Goal: Task Accomplishment & Management: Complete application form

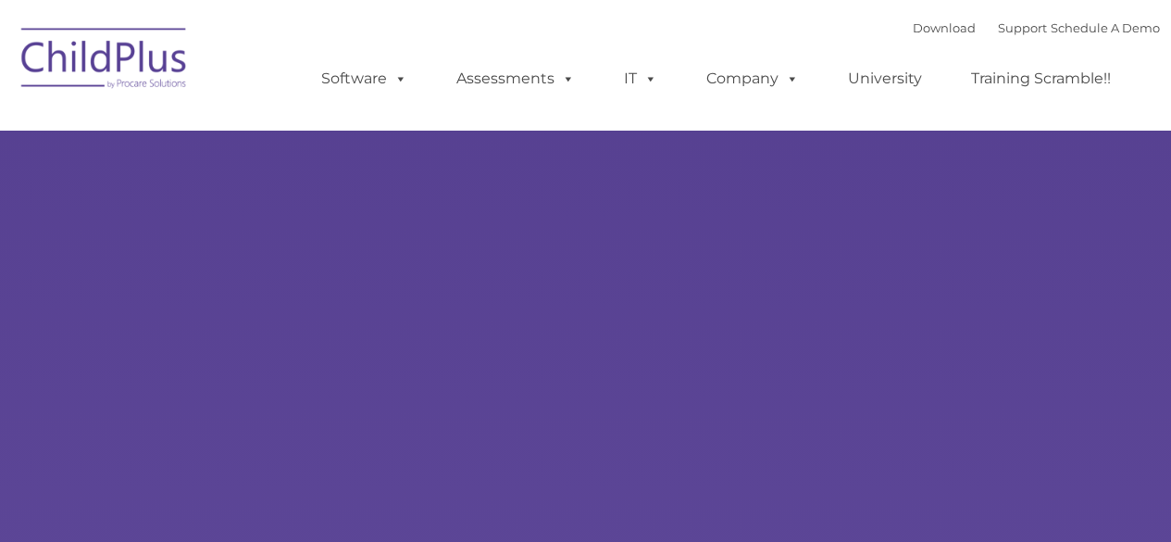
type input ""
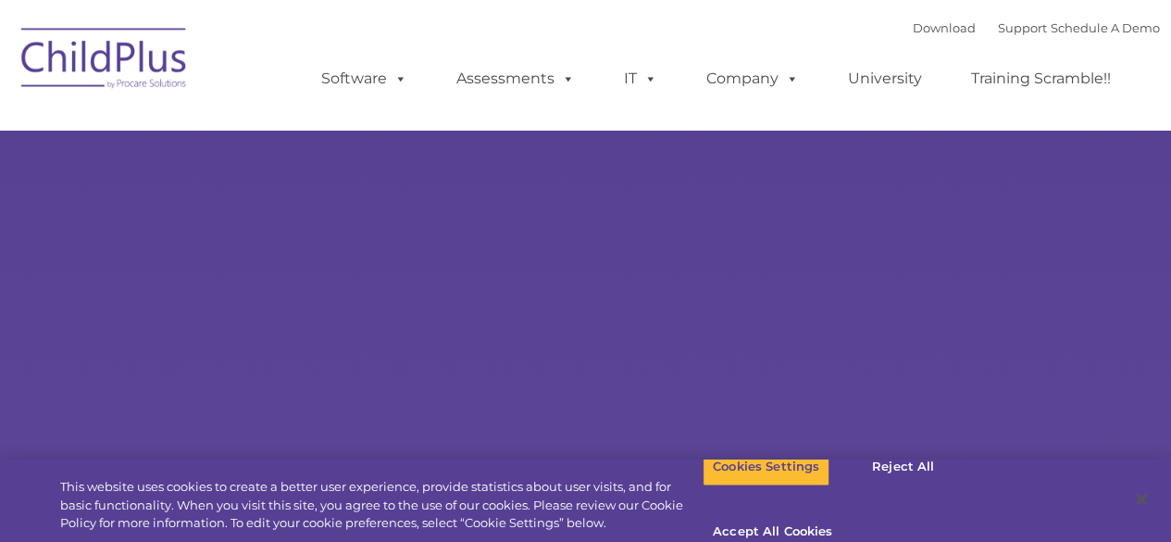
select select "MEDIUM"
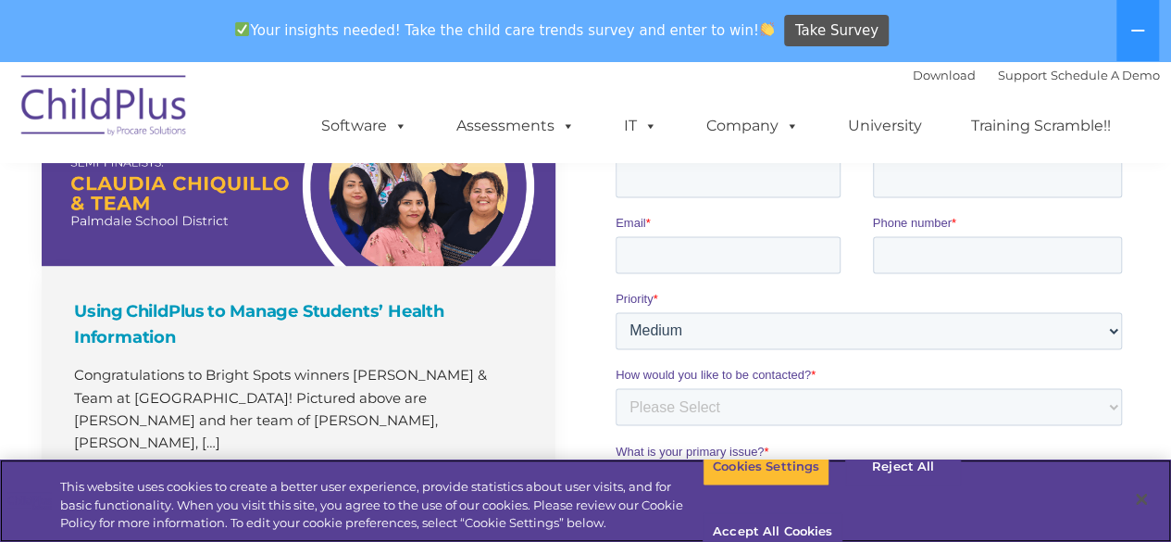
scroll to position [1267, 0]
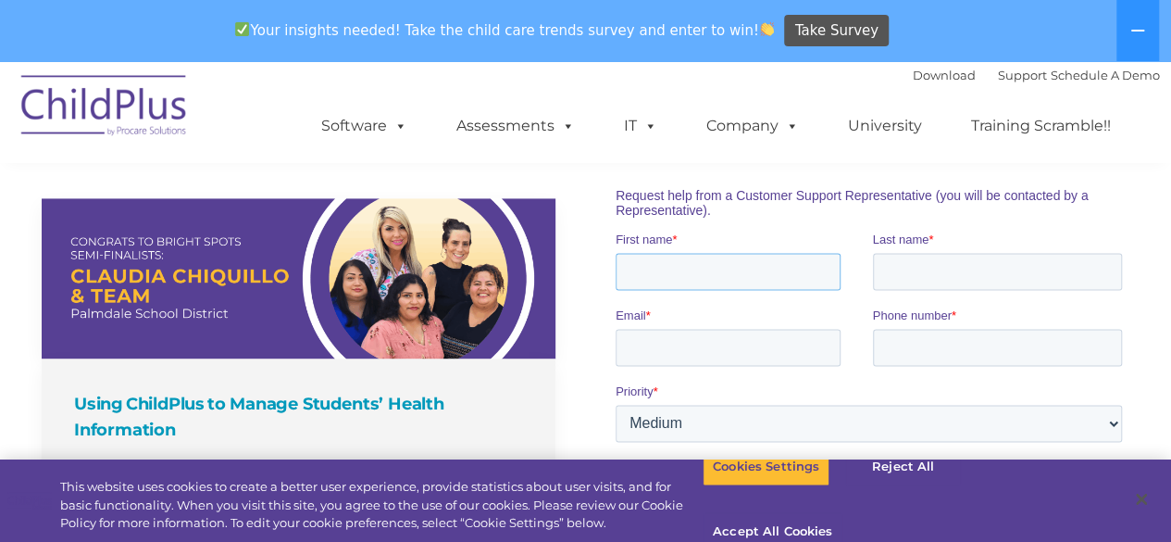
click at [624, 260] on input "First name *" at bounding box center [728, 270] width 225 height 37
type input "Tange"
click at [897, 268] on input "Last name *" at bounding box center [998, 270] width 250 height 37
type input "[PERSON_NAME]"
click at [744, 352] on input "Email *" at bounding box center [728, 346] width 225 height 37
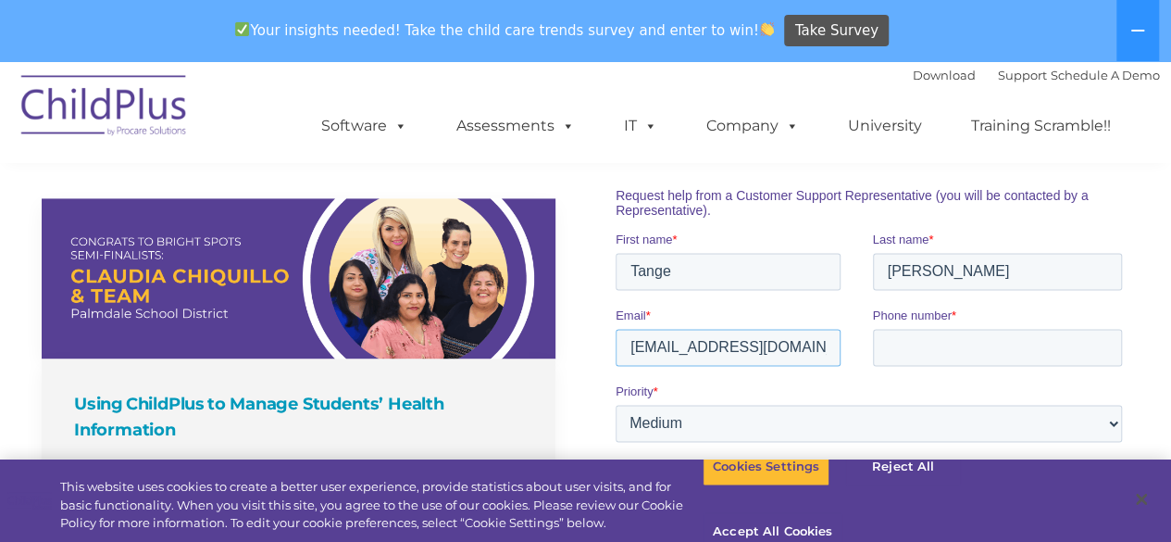
type input "[EMAIL_ADDRESS][DOMAIN_NAME]"
click at [920, 356] on input "Phone number *" at bounding box center [998, 346] width 250 height 37
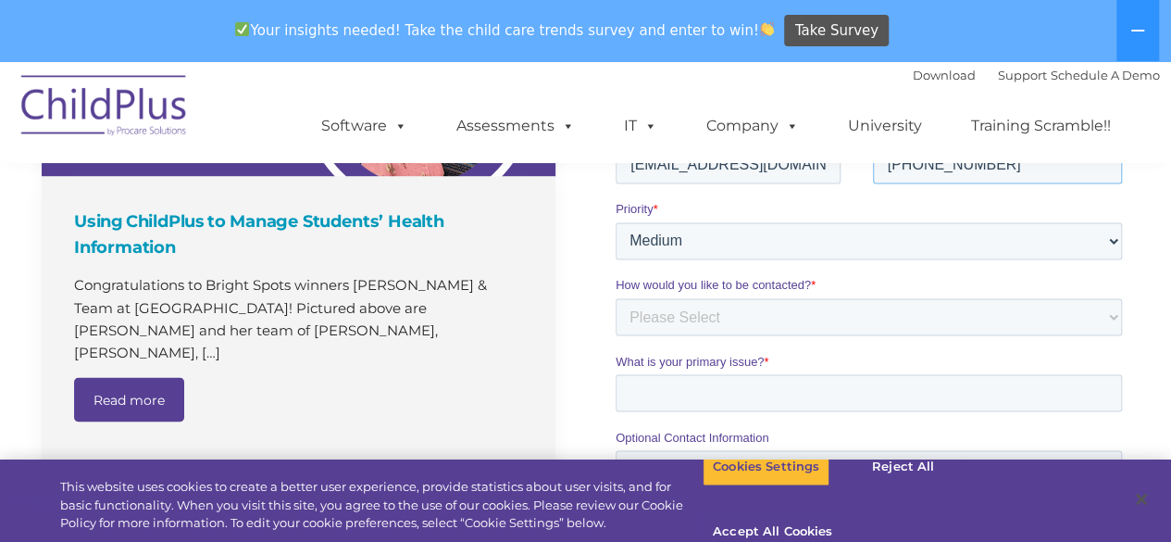
scroll to position [1453, 0]
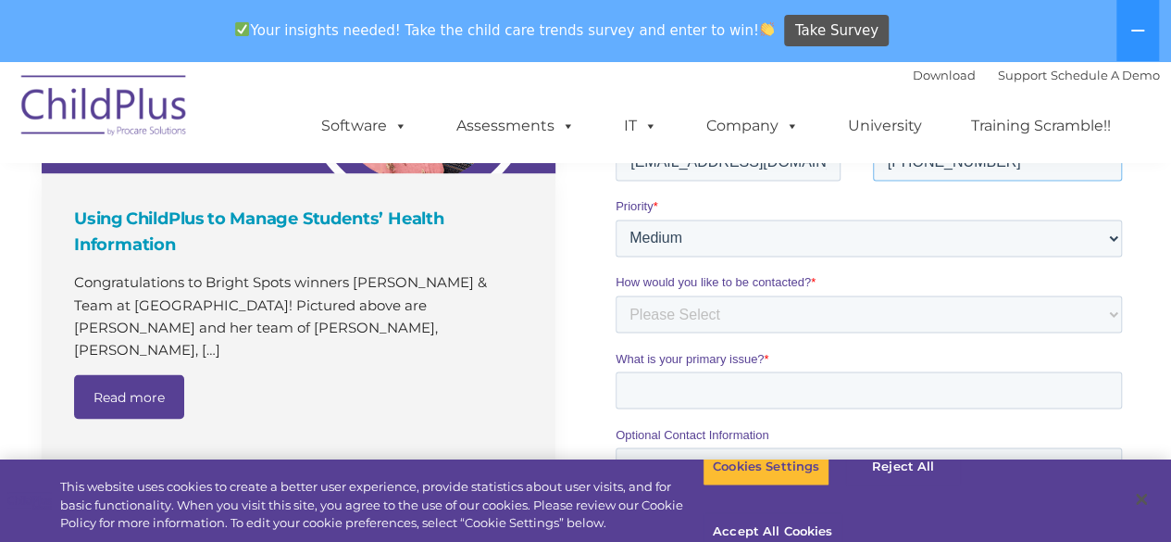
type input "[PHONE_NUMBER]"
click at [783, 298] on select "Please Select Phone Email" at bounding box center [869, 313] width 506 height 37
select select "Phone"
click at [616, 332] on select "Please Select Phone Email" at bounding box center [869, 313] width 506 height 37
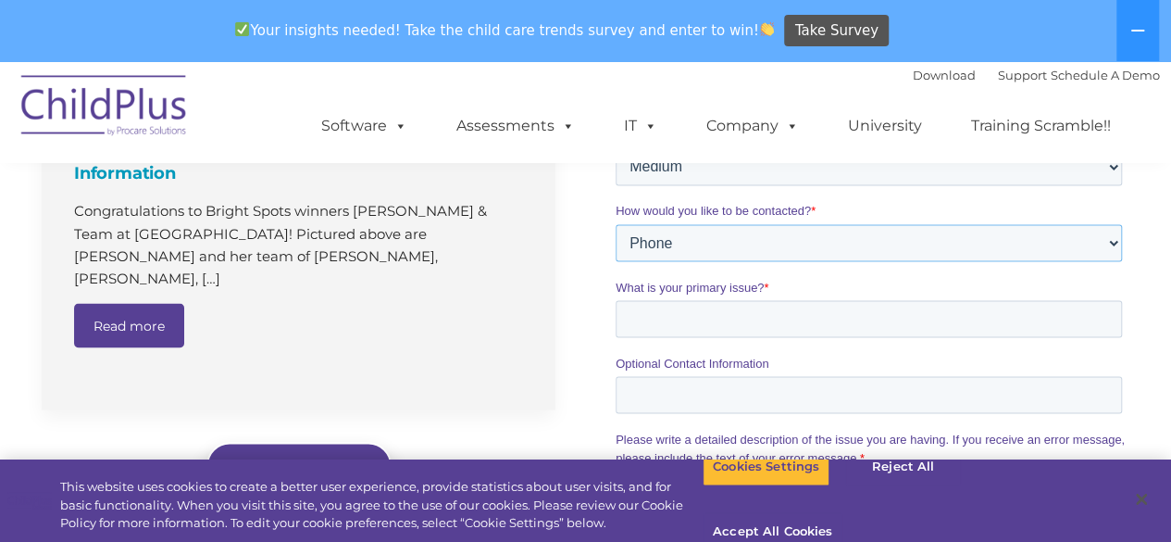
scroll to position [1638, 0]
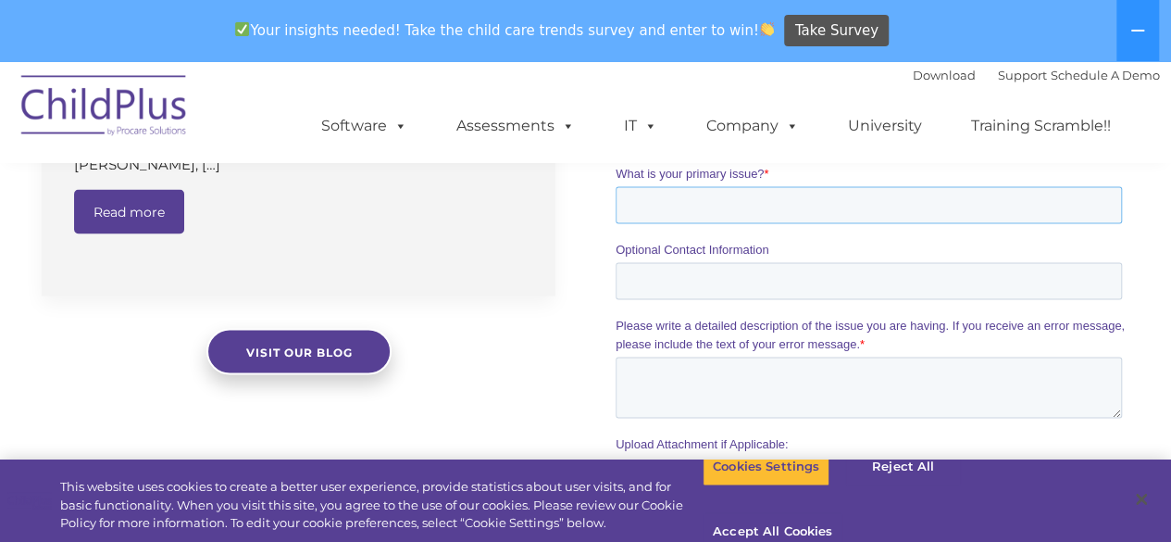
click at [912, 202] on input "What is your primary issue? *" at bounding box center [869, 204] width 506 height 37
type input "tracking a payment due to services turned off"
click at [744, 283] on input "Optional Contact Information" at bounding box center [869, 280] width 506 height 37
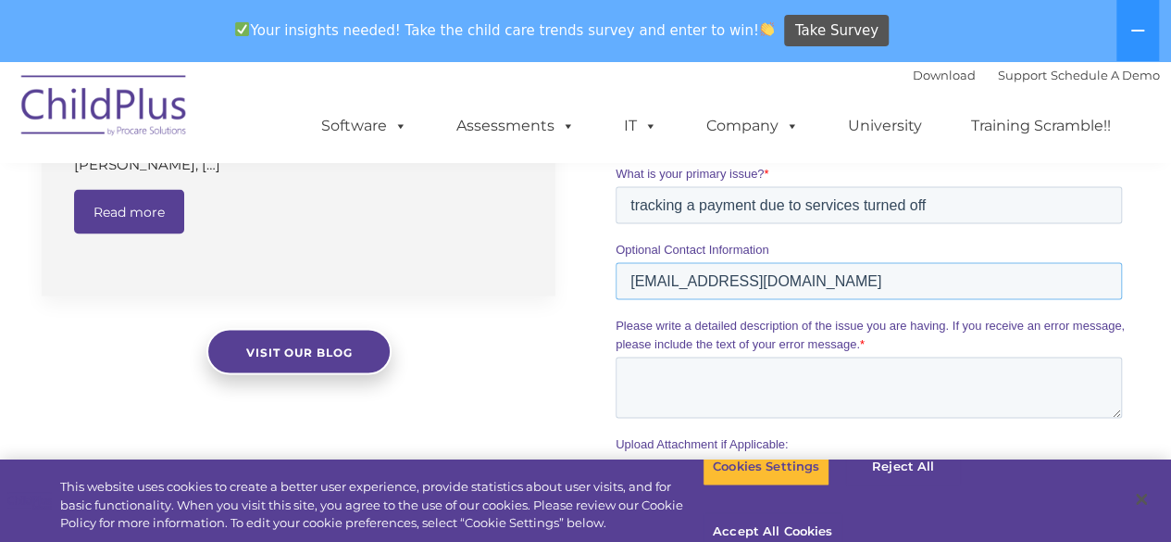
type input "[EMAIL_ADDRESS][DOMAIN_NAME]"
click at [661, 362] on textarea "Please write a detailed description of the issue you are having. If you receive…" at bounding box center [869, 386] width 506 height 61
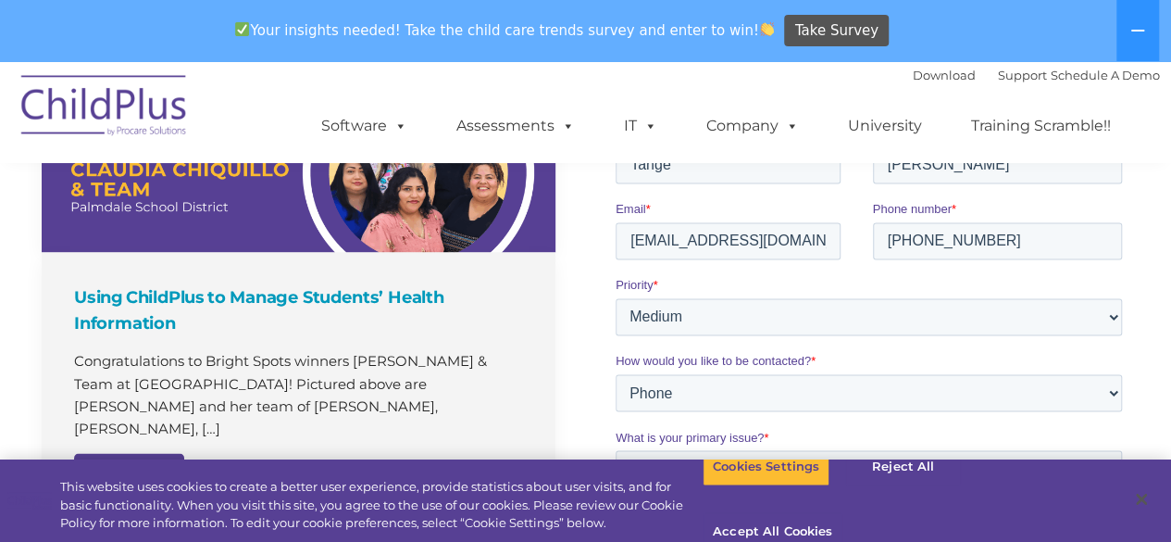
scroll to position [1371, 0]
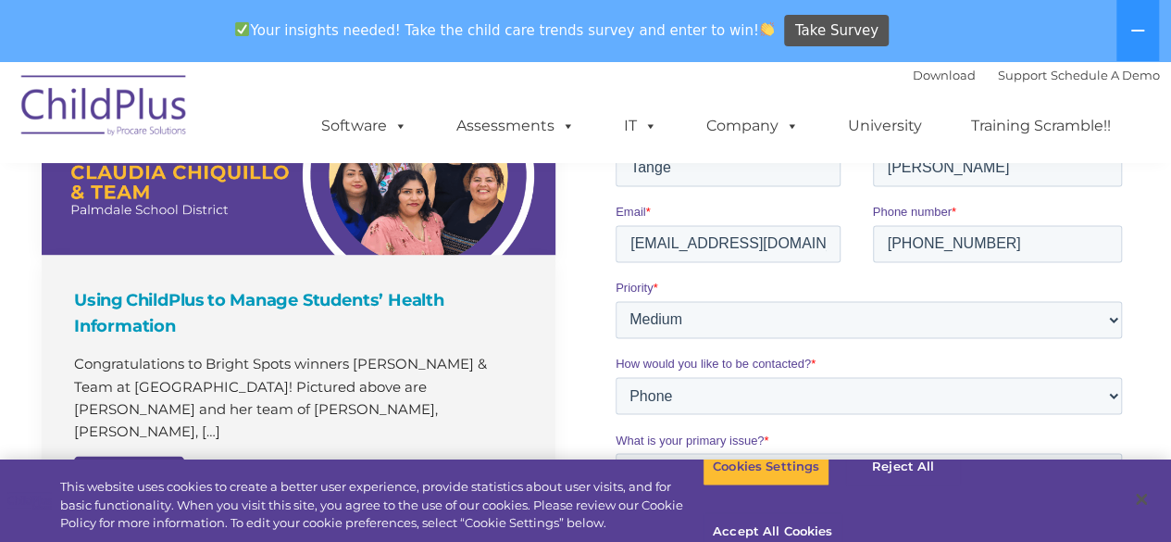
type textarea "Eastern Shore Area Agency on Aging and the agency ID is easternshoreaaa. The in…"
click at [1120, 399] on select "Please Select Phone Email" at bounding box center [869, 394] width 506 height 37
select select "Email"
click at [616, 376] on select "Please Select Phone Email" at bounding box center [869, 394] width 506 height 37
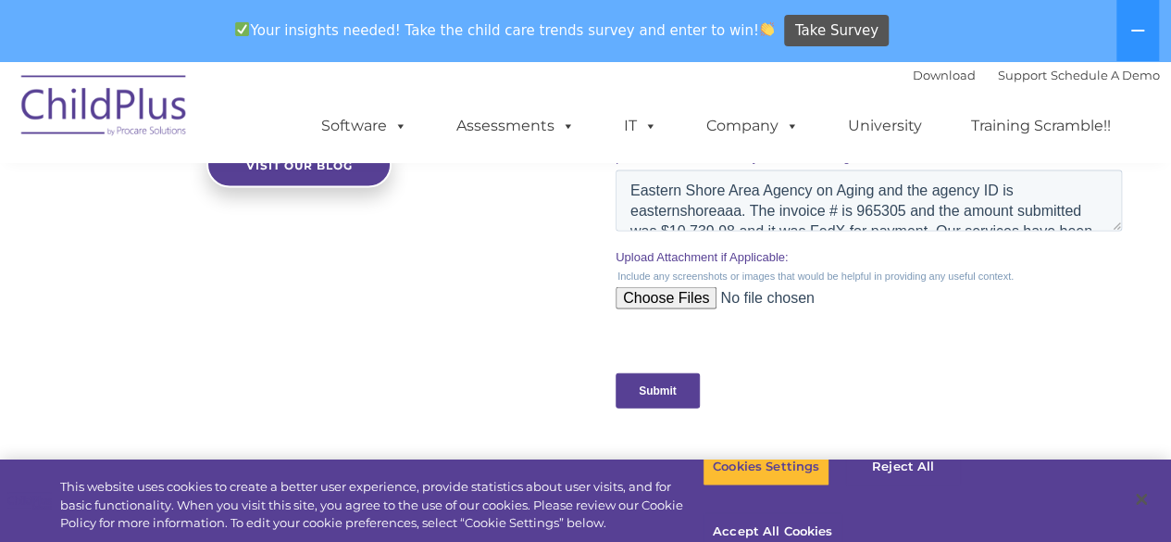
scroll to position [1846, 0]
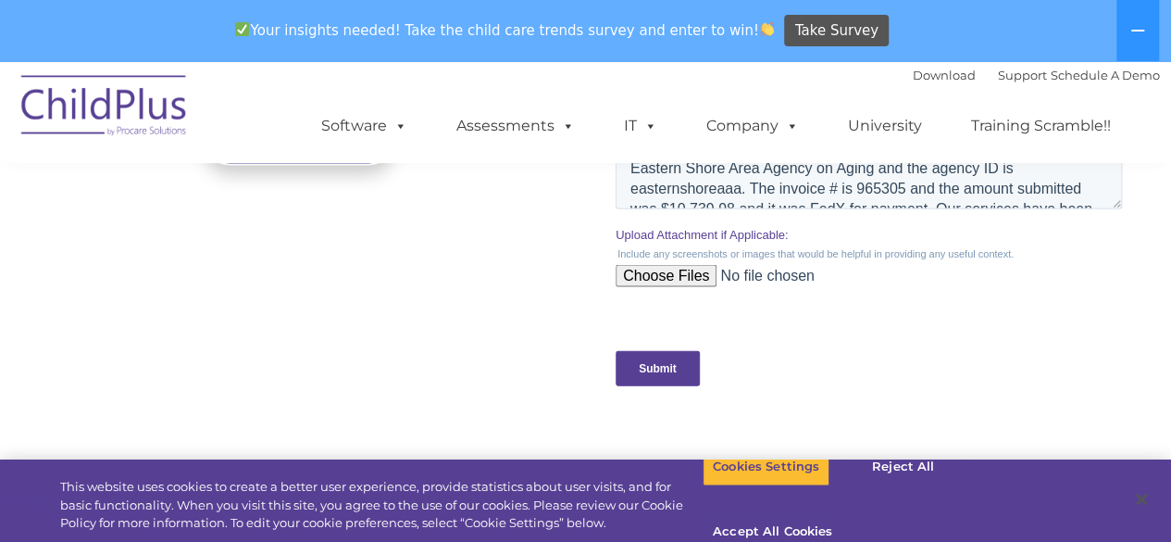
click at [672, 363] on input "Submit" at bounding box center [658, 368] width 84 height 35
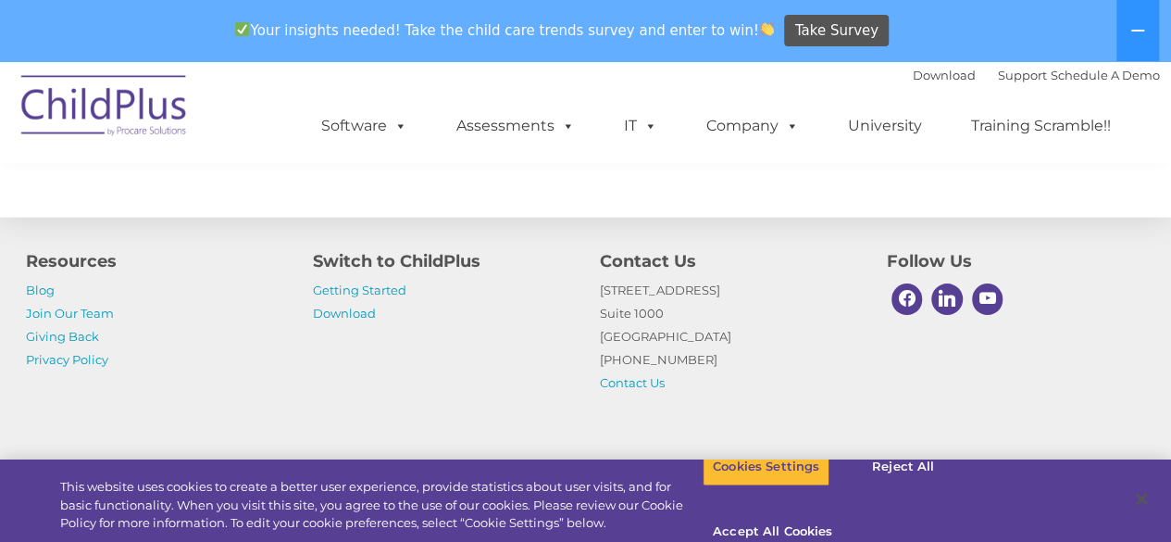
scroll to position [1978, 0]
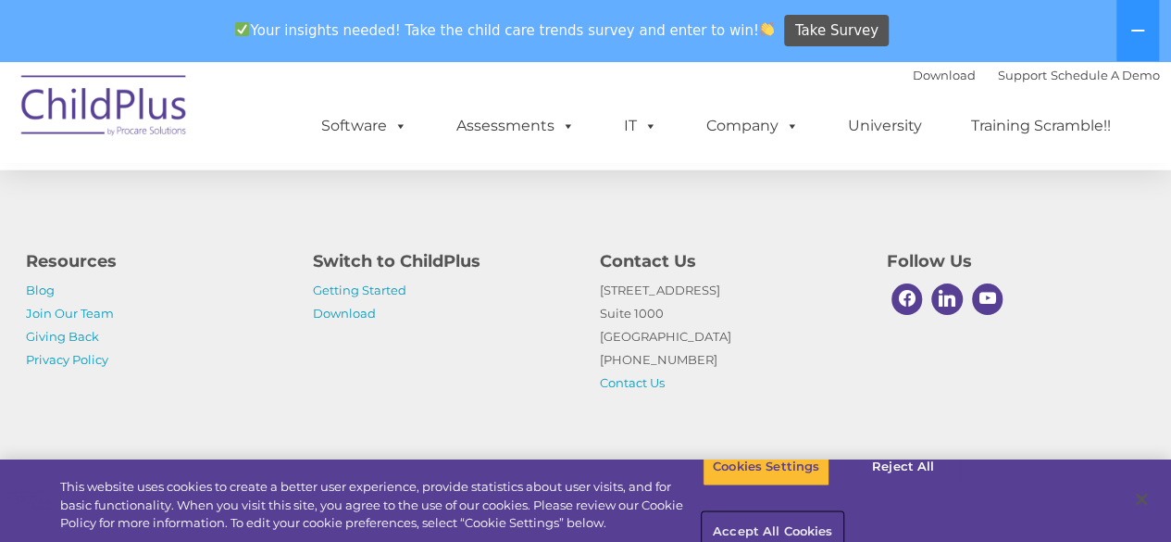
click at [842, 513] on button "Accept All Cookies" at bounding box center [773, 532] width 140 height 39
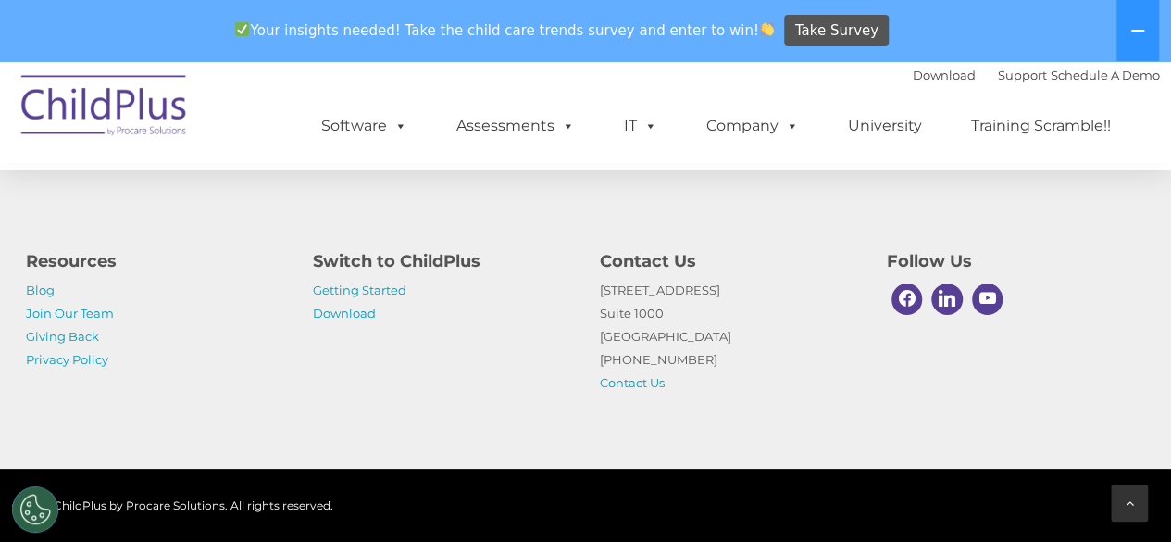
click at [1139, 500] on div at bounding box center [1129, 502] width 37 height 37
click at [600, 379] on link "Contact Us" at bounding box center [632, 382] width 65 height 15
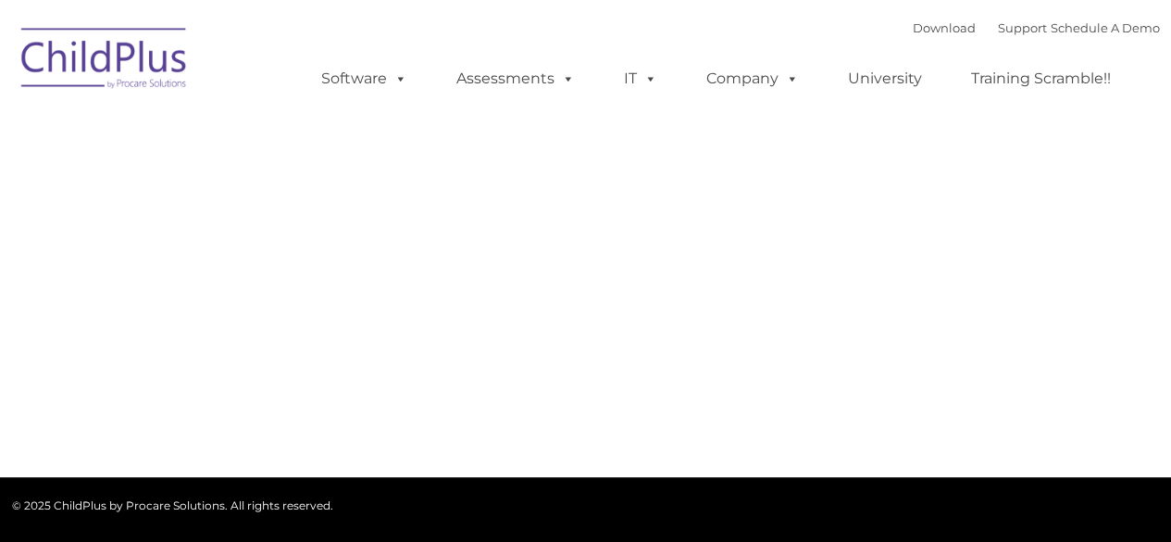
type input ""
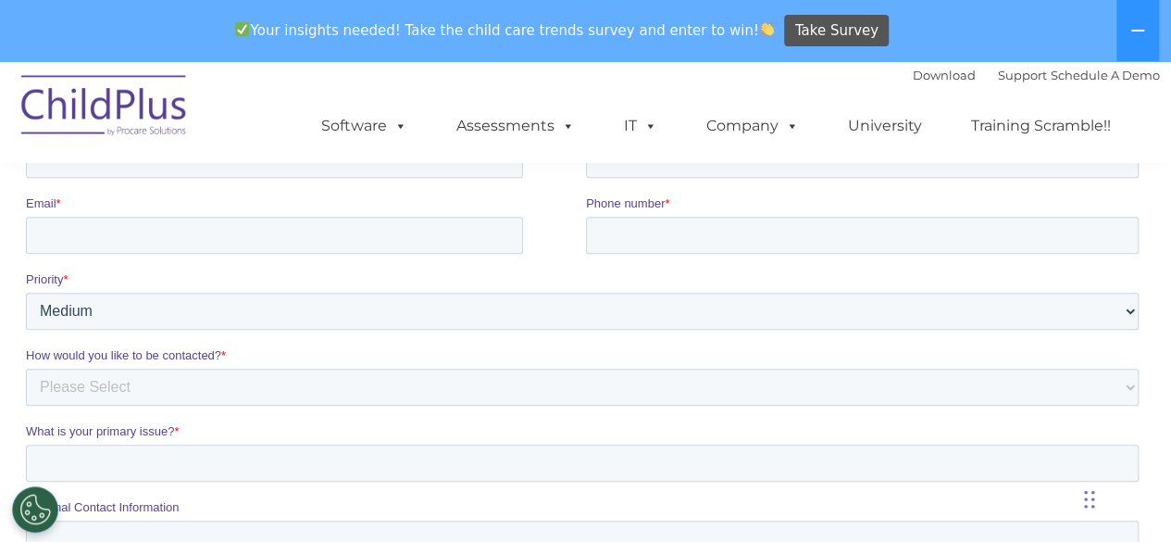
scroll to position [466, 0]
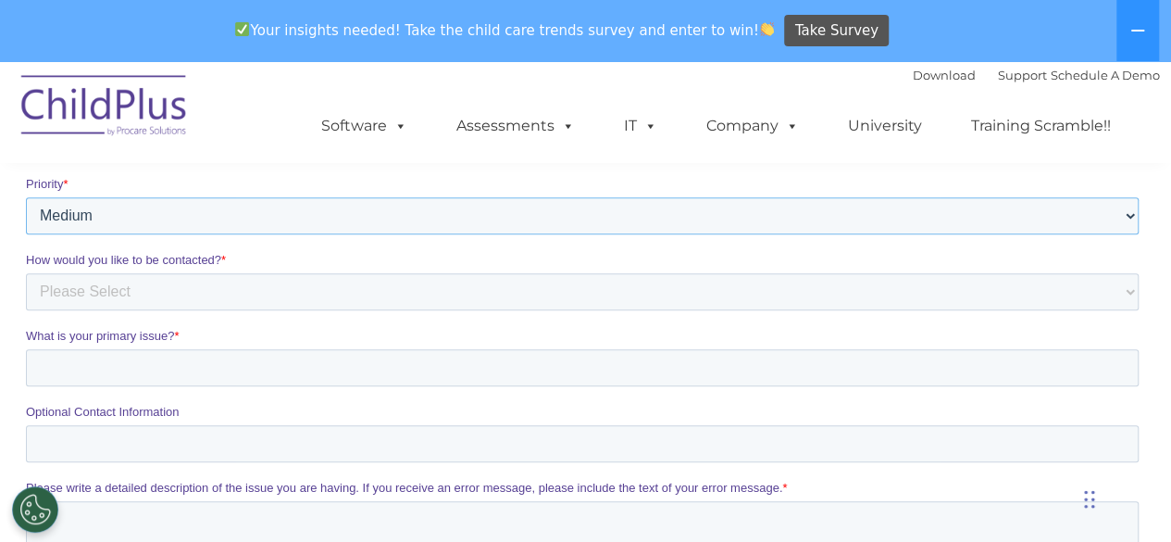
click at [131, 228] on select "Please Select Low Medium High" at bounding box center [581, 215] width 1113 height 37
select select "HIGH"
click at [25, 234] on select "Please Select Low Medium High" at bounding box center [581, 215] width 1113 height 37
click at [119, 297] on select "Please Select Phone Email" at bounding box center [581, 291] width 1113 height 37
select select "Email"
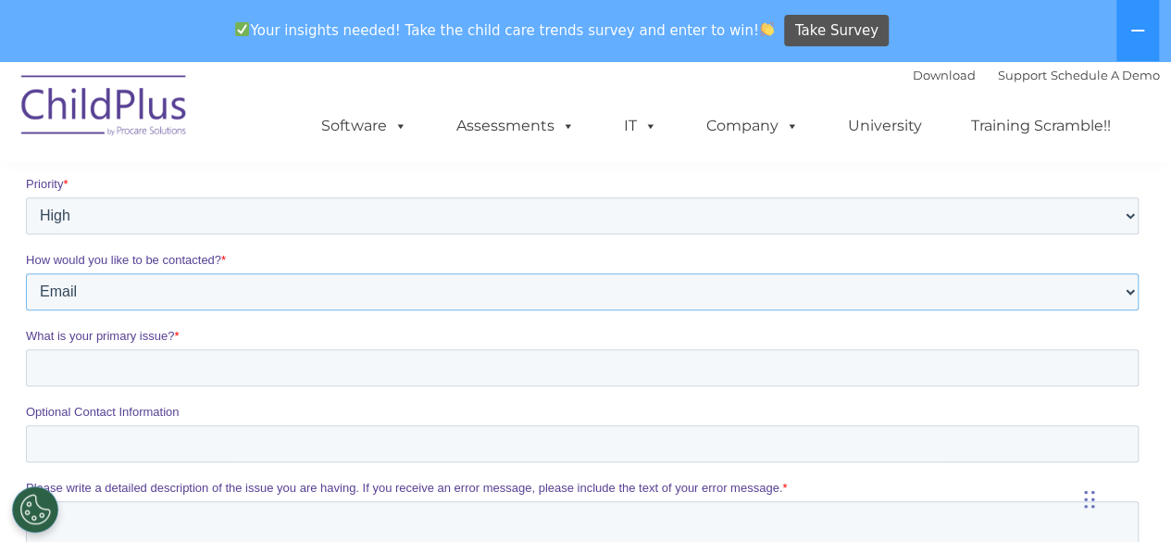
click at [25, 310] on select "Please Select Phone Email" at bounding box center [581, 291] width 1113 height 37
